Goal: Information Seeking & Learning: Learn about a topic

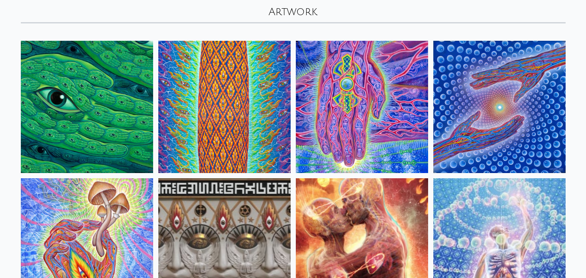
scroll to position [56, 0]
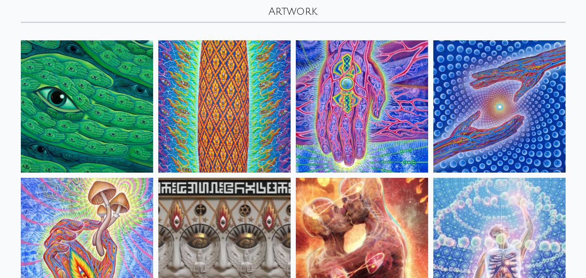
click at [258, 121] on img at bounding box center [224, 106] width 132 height 132
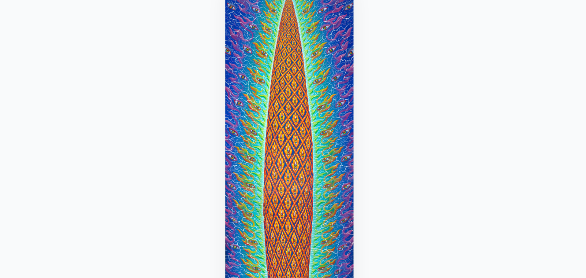
scroll to position [96, 0]
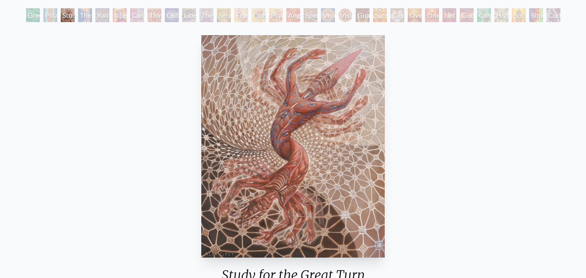
scroll to position [45, 0]
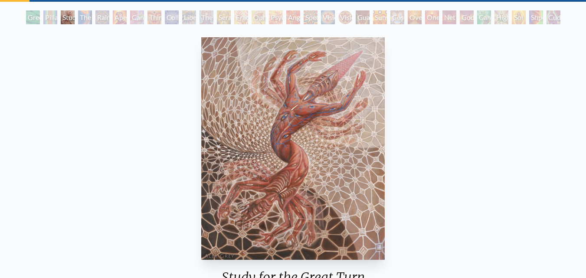
click at [182, 23] on div "Liberation Through Seeing" at bounding box center [189, 17] width 14 height 14
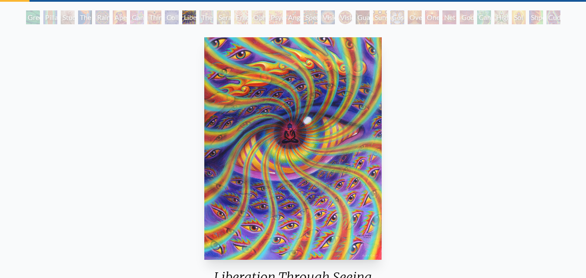
click at [339, 16] on div "Vision Crystal Tondo" at bounding box center [346, 17] width 14 height 14
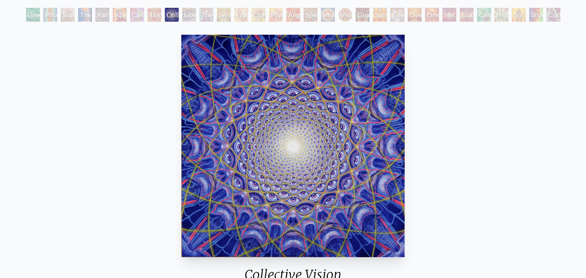
scroll to position [48, 0]
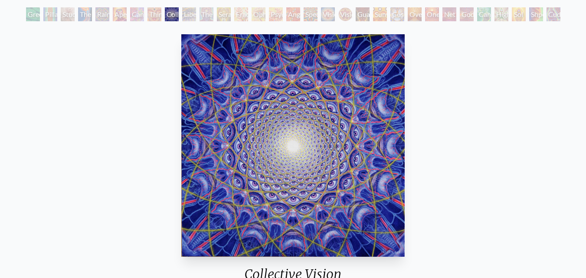
click at [291, 13] on div "Angel Skin" at bounding box center [293, 14] width 14 height 14
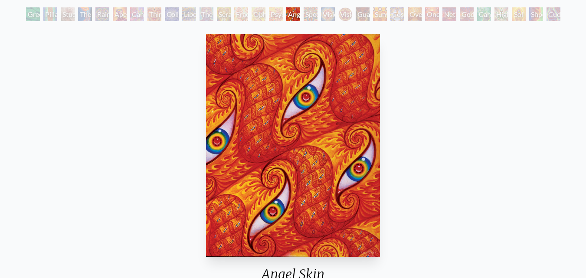
click at [192, 14] on div "Liberation Through Seeing" at bounding box center [189, 14] width 14 height 14
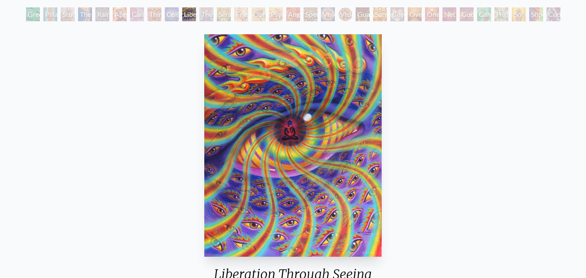
click at [513, 18] on div "Sol Invictus" at bounding box center [519, 14] width 14 height 14
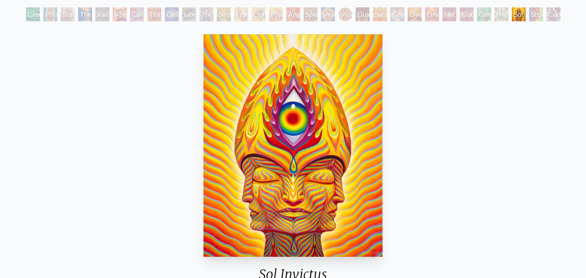
click at [547, 18] on div "Cuddle" at bounding box center [554, 14] width 14 height 14
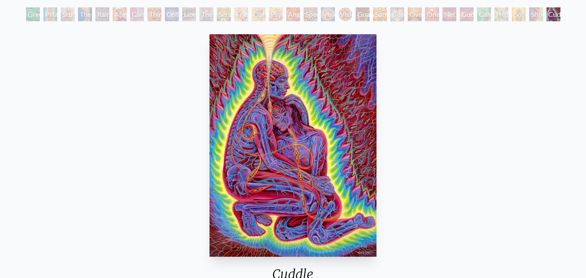
click at [529, 17] on div "Shpongled" at bounding box center [536, 14] width 14 height 14
